Goal: Task Accomplishment & Management: Manage account settings

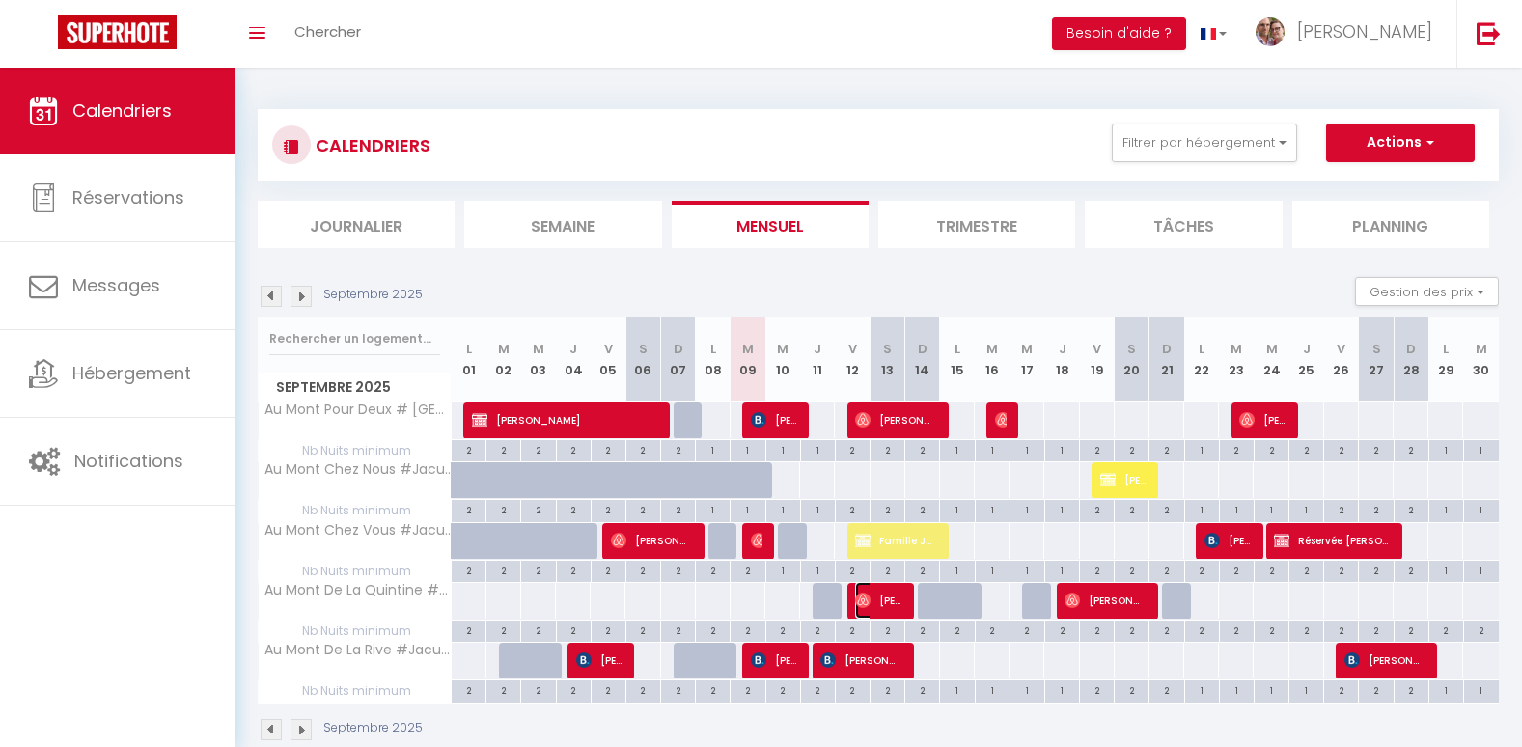
click at [868, 597] on img at bounding box center [862, 599] width 15 height 15
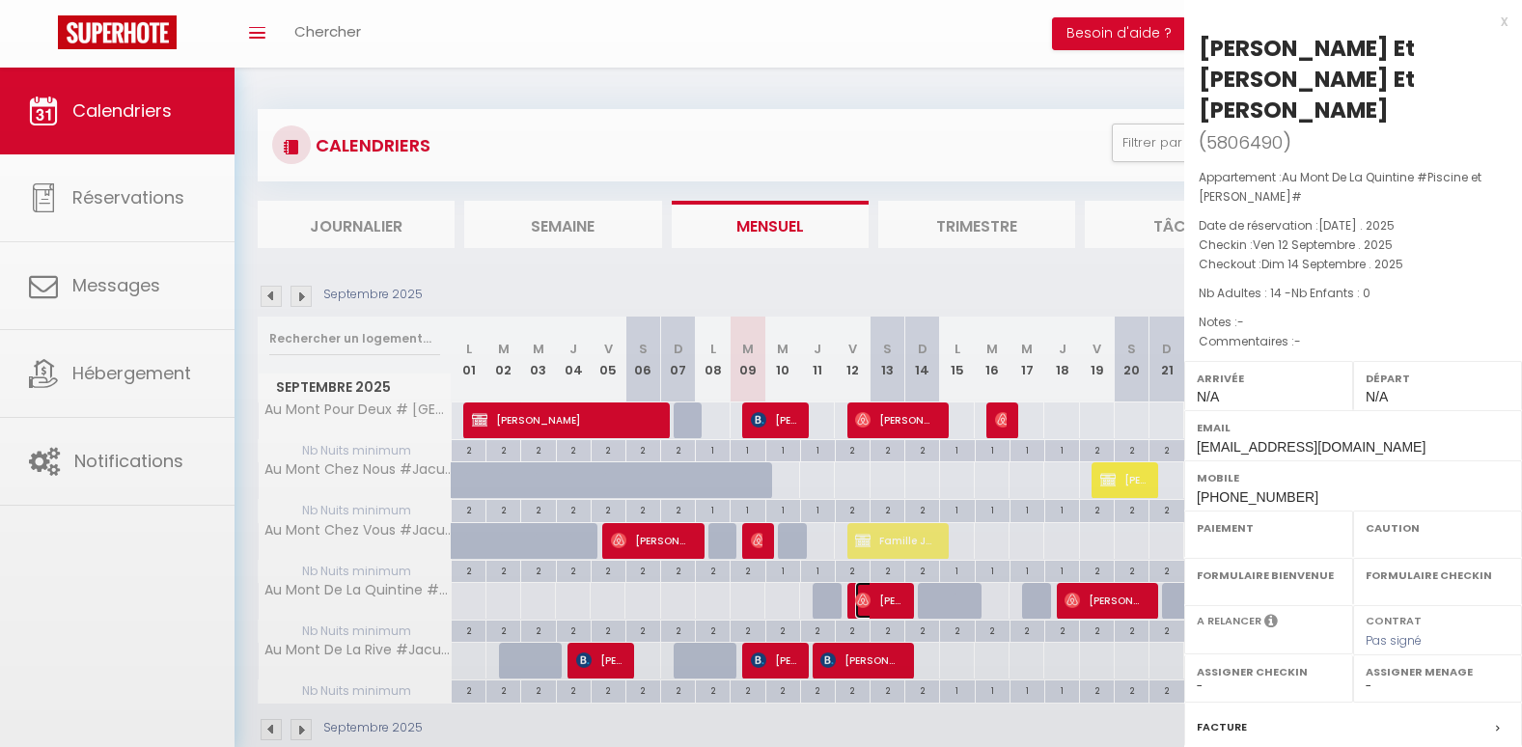
select select "OK"
select select "0"
select select "1"
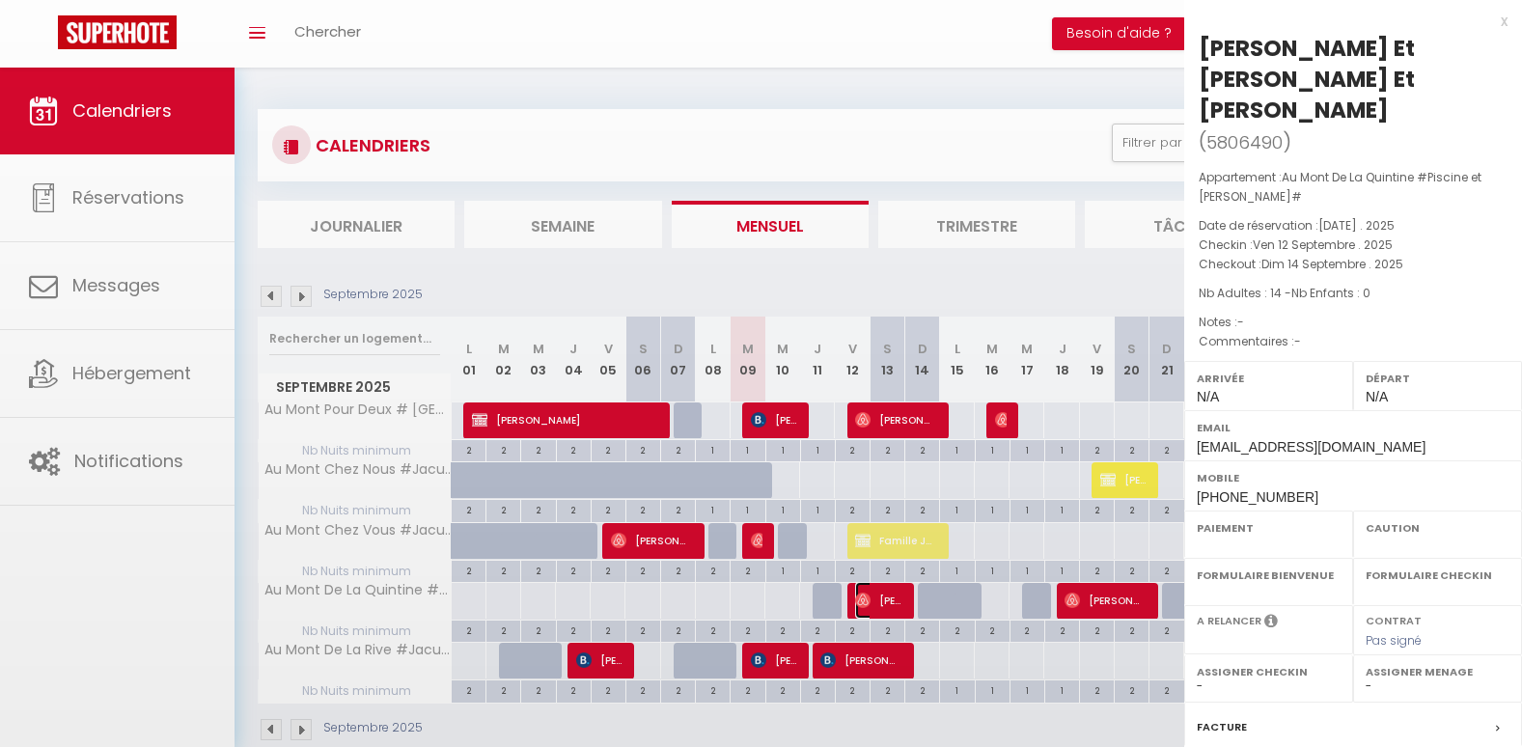
select select
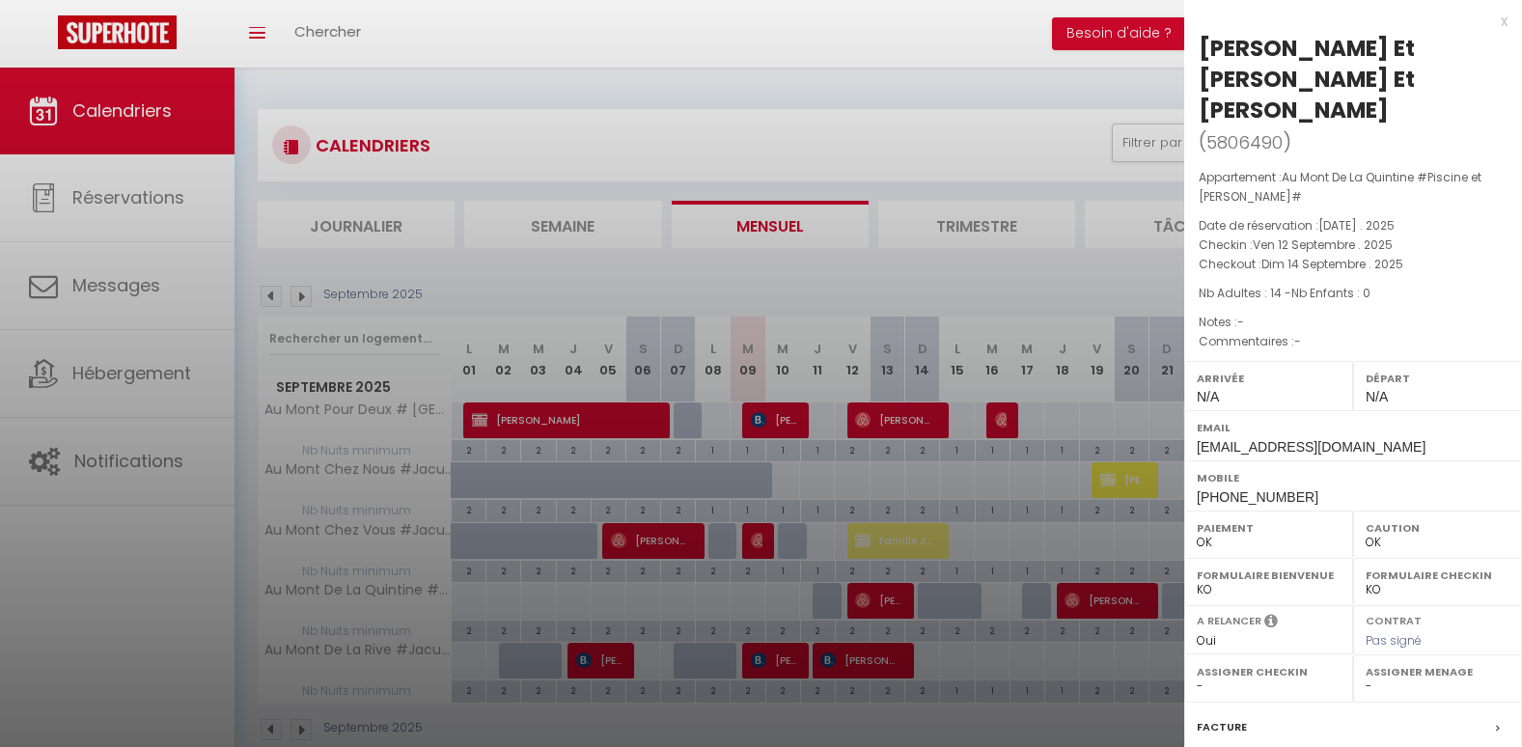
click at [132, 281] on div at bounding box center [761, 373] width 1522 height 747
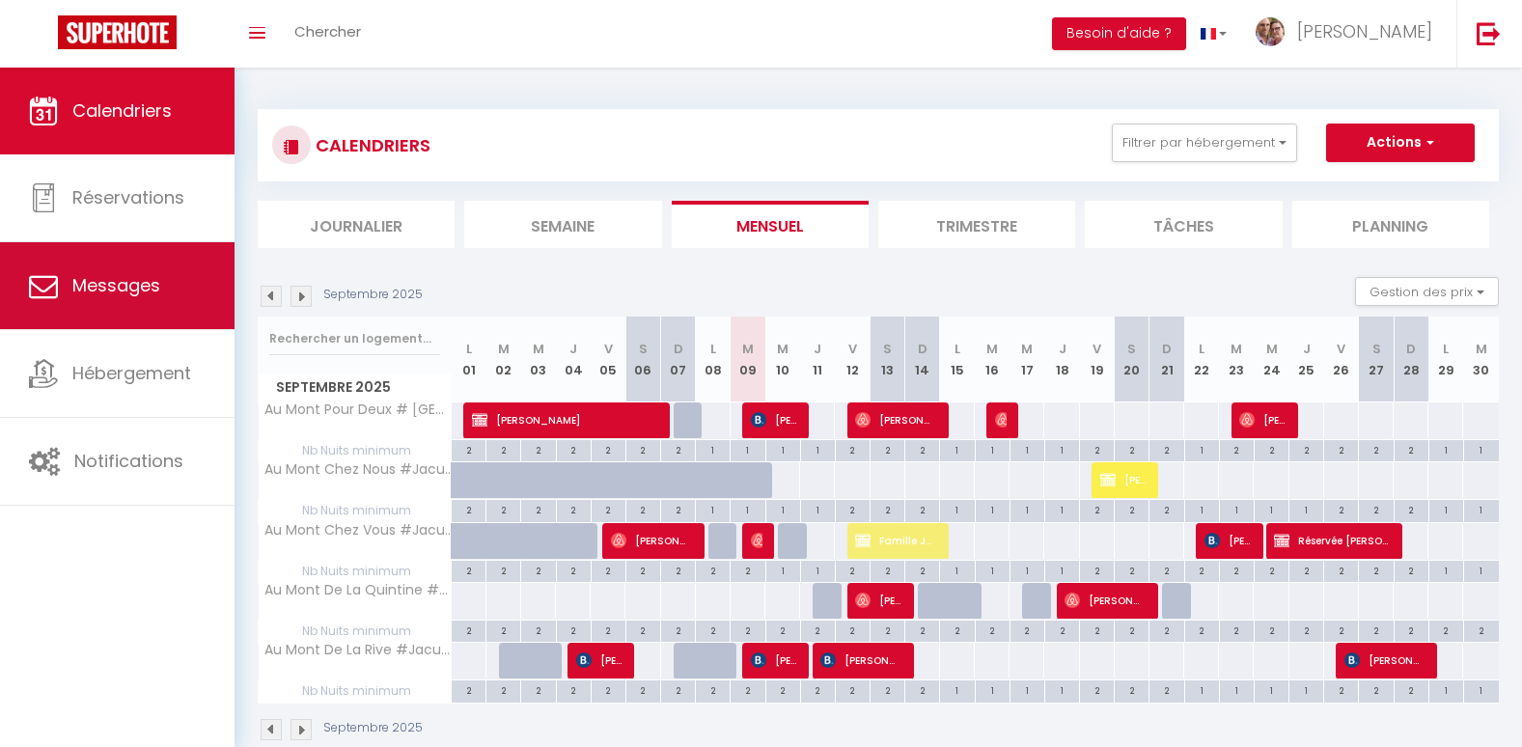
click at [109, 280] on span "Messages" at bounding box center [116, 285] width 88 height 24
select select "message"
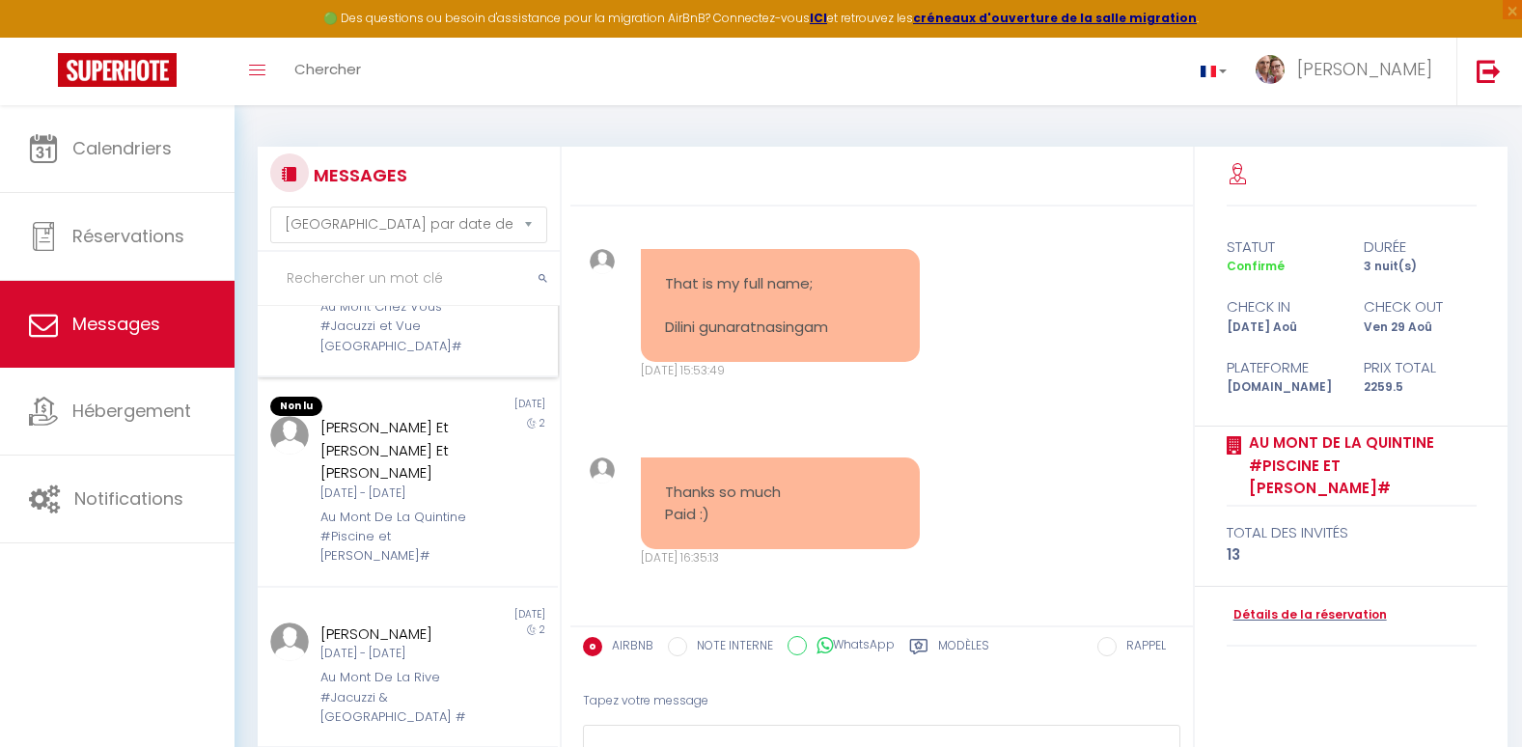
scroll to position [675, 0]
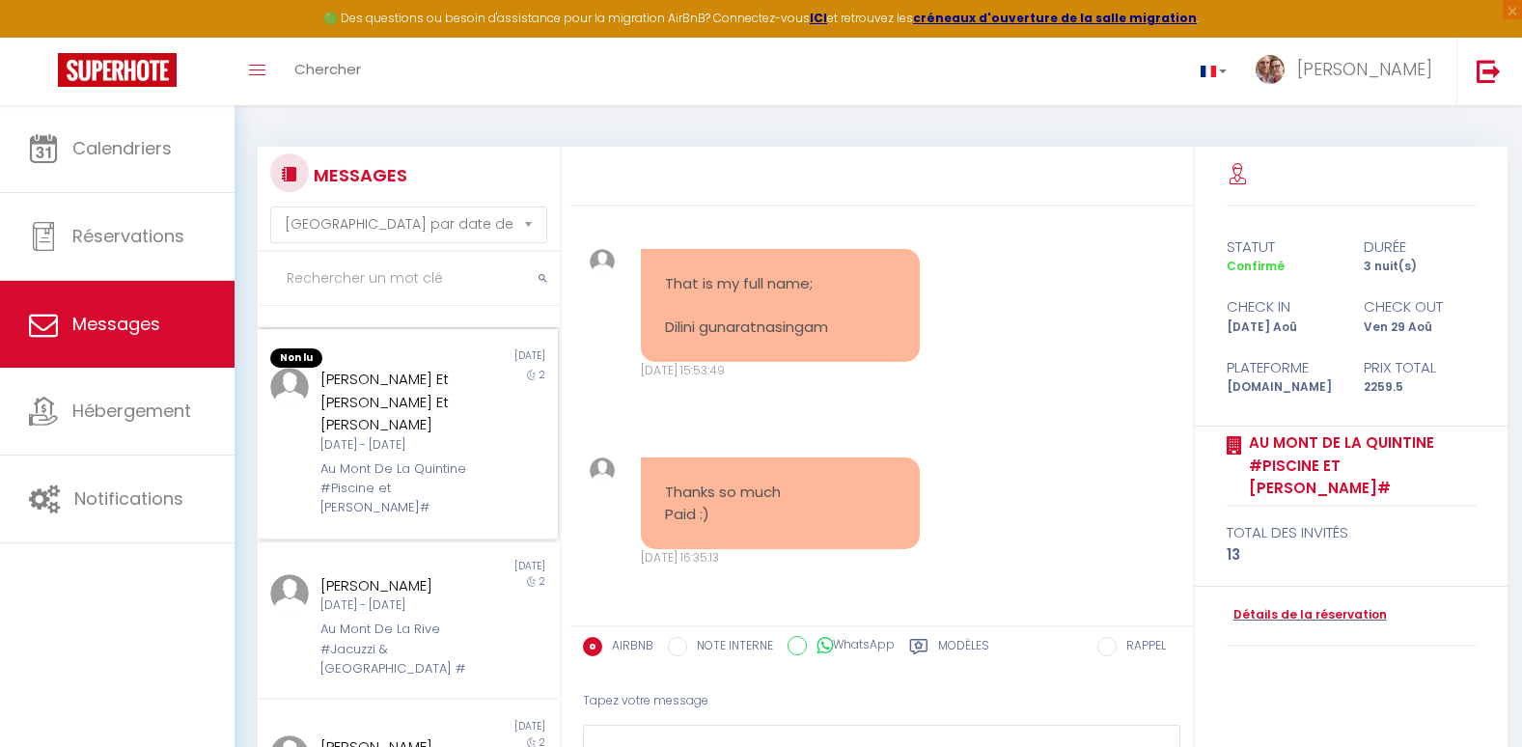
click at [395, 405] on div "[PERSON_NAME] Et [PERSON_NAME] Et [PERSON_NAME]" at bounding box center [395, 402] width 150 height 69
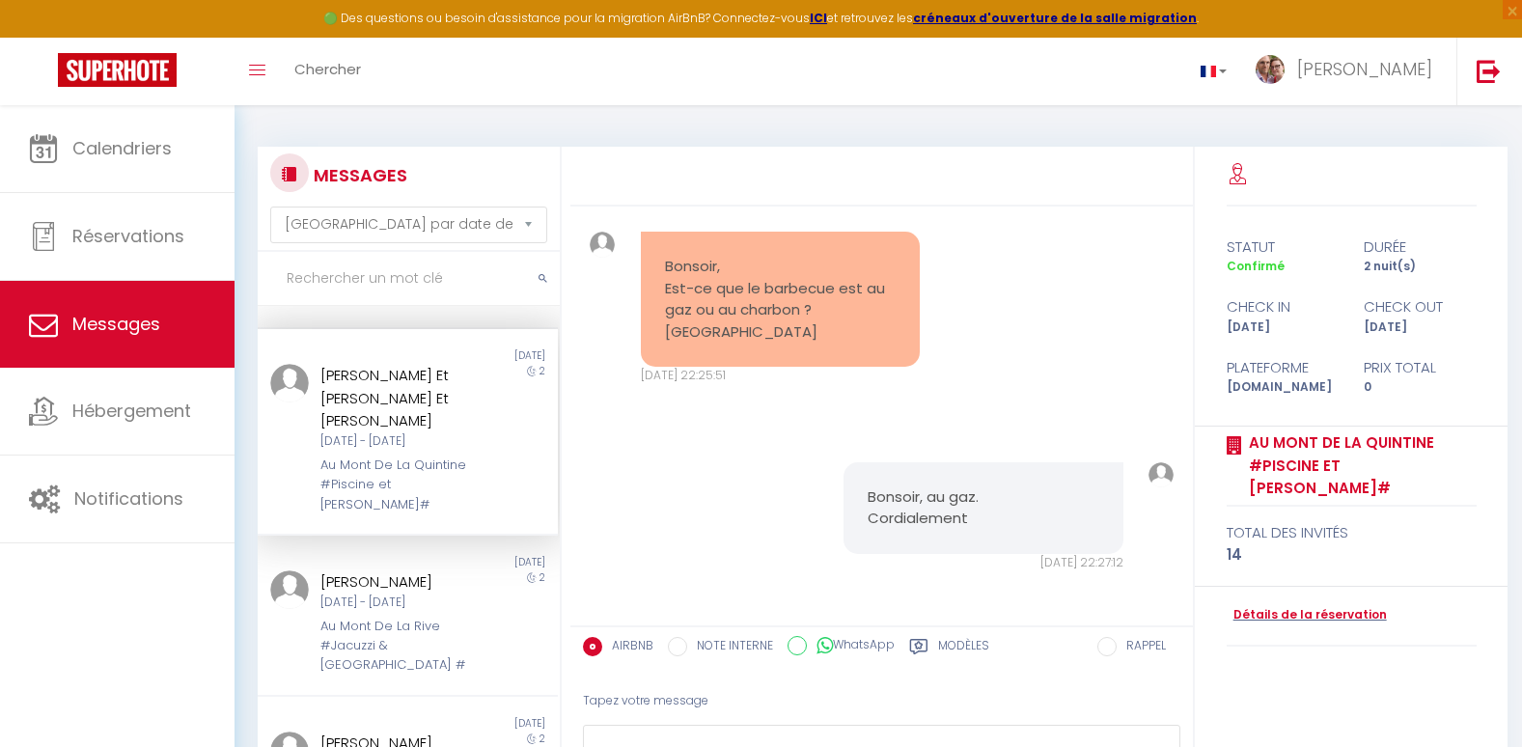
scroll to position [3311, 0]
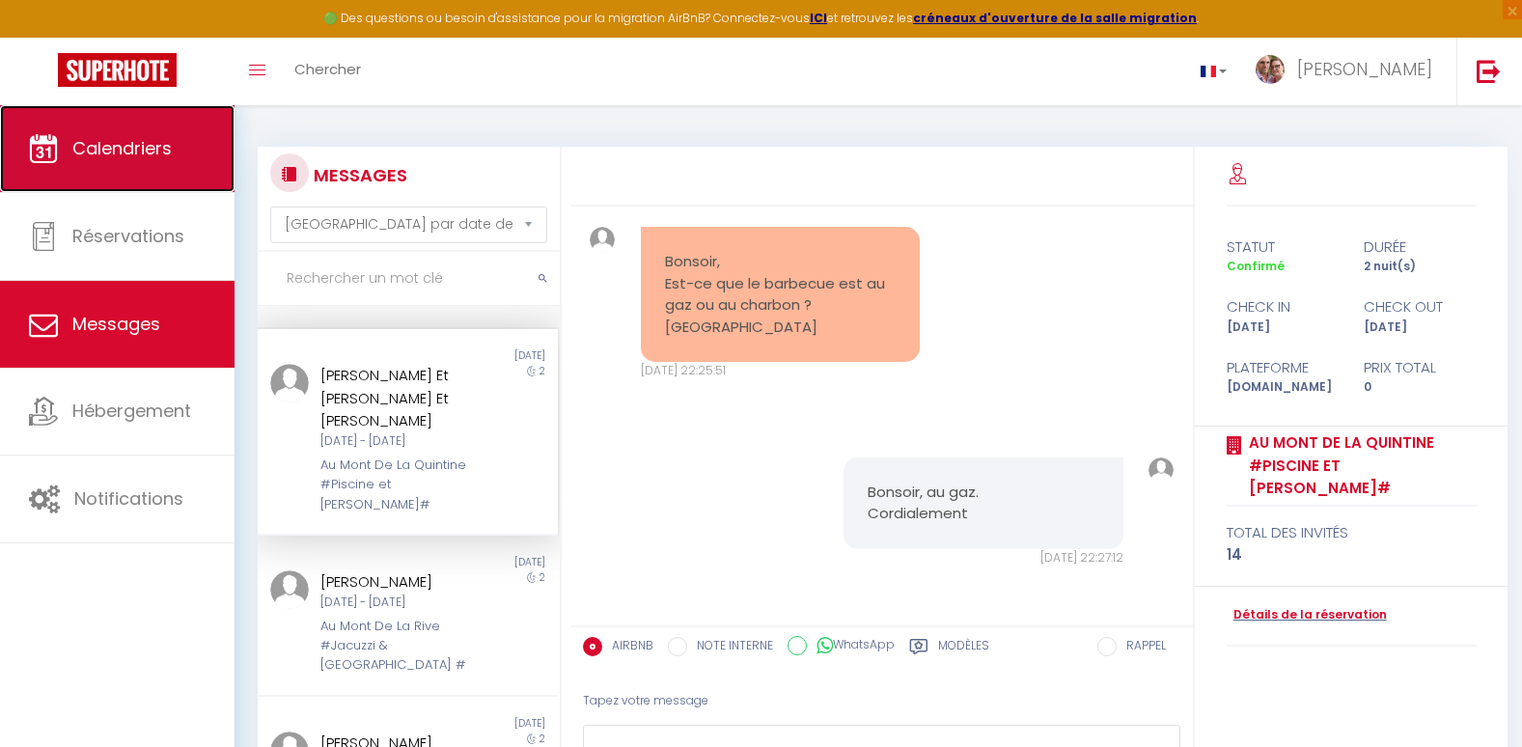
click at [194, 116] on link "Calendriers" at bounding box center [117, 148] width 234 height 87
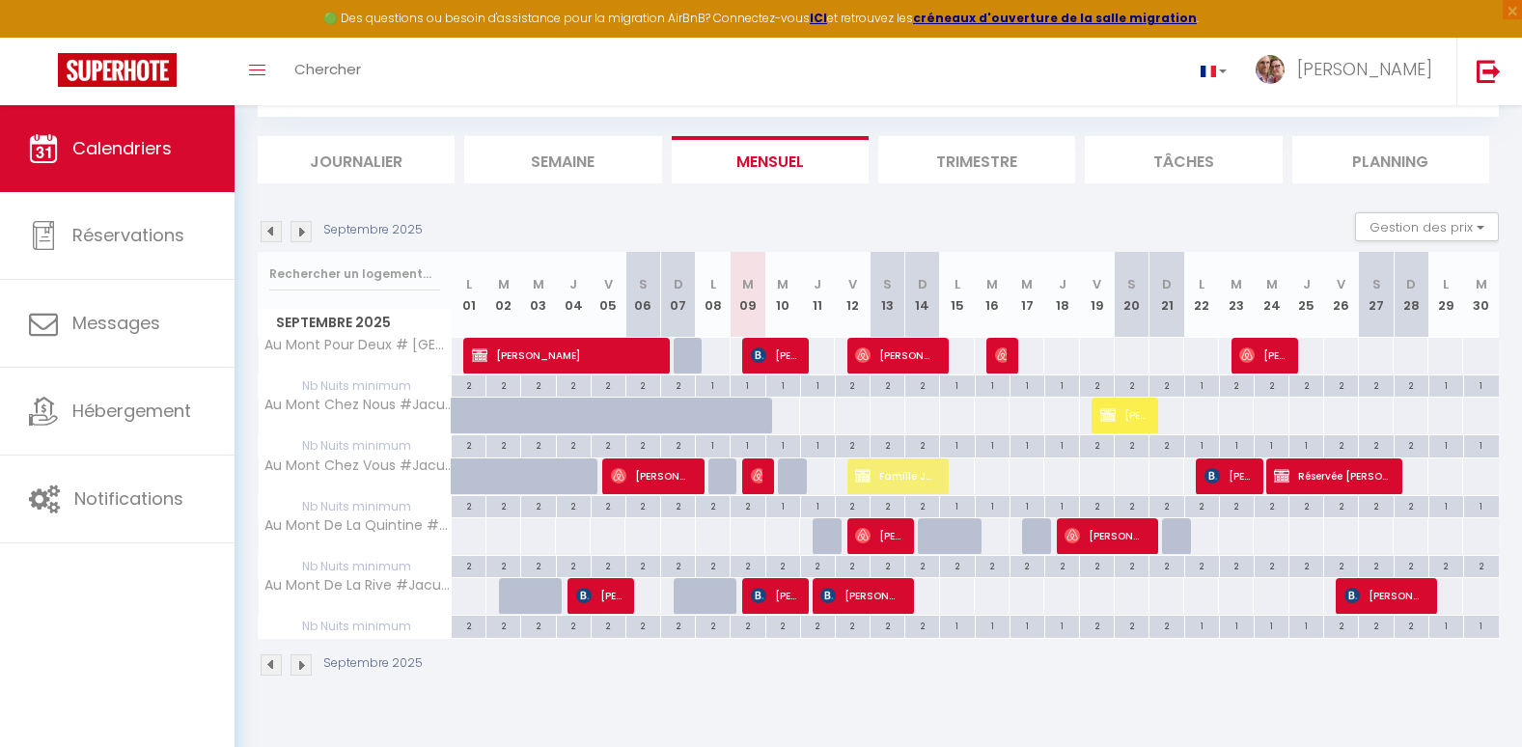
scroll to position [105, 0]
